Goal: Task Accomplishment & Management: Manage account settings

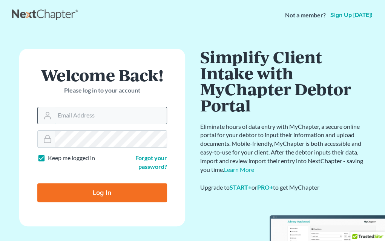
click at [99, 121] on input "Email Address" at bounding box center [111, 115] width 112 height 17
type input "[EMAIL_ADDRESS][DOMAIN_NAME]"
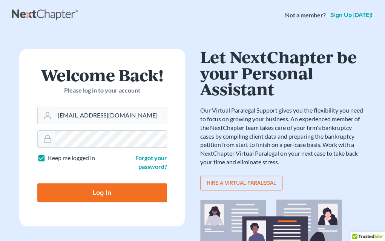
click at [105, 197] on input "Log In" at bounding box center [102, 192] width 130 height 19
type input "Thinking..."
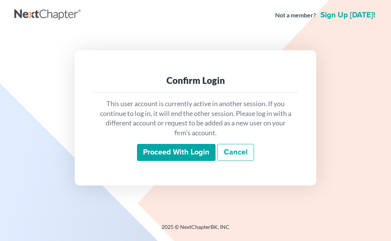
click at [185, 114] on p "This user account is currently active in another session. If you continue to lo…" at bounding box center [195, 118] width 193 height 39
click at [174, 153] on input "Proceed with login" at bounding box center [176, 152] width 78 height 17
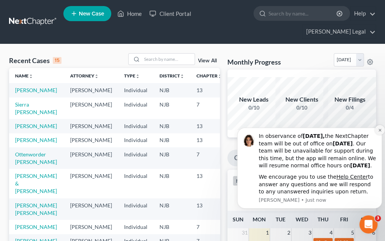
click at [377, 125] on button "Dismiss notification" at bounding box center [380, 130] width 10 height 10
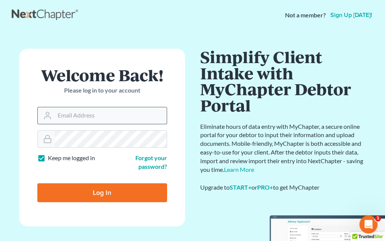
click at [71, 118] on input "Email Address" at bounding box center [111, 115] width 112 height 17
type input "[EMAIL_ADDRESS][DOMAIN_NAME]"
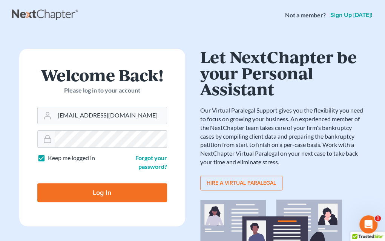
click at [108, 191] on input "Log In" at bounding box center [102, 192] width 130 height 19
type input "Thinking..."
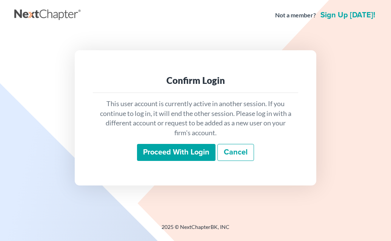
click at [188, 151] on input "Proceed with login" at bounding box center [176, 152] width 78 height 17
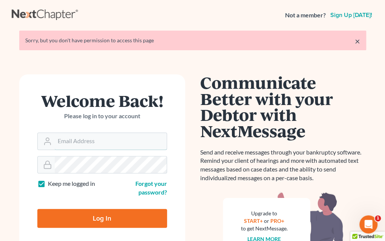
type input "[EMAIL_ADDRESS][DOMAIN_NAME]"
click at [354, 40] on div "Sorry, but you don't have permission to access this page" at bounding box center [192, 41] width 335 height 8
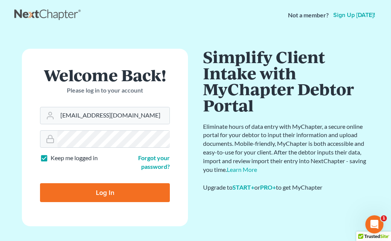
click at [360, 41] on main "× Sorry, but you don't have permission to access this page Welcome Back! Please…" at bounding box center [195, 205] width 391 height 350
